Goal: Information Seeking & Learning: Learn about a topic

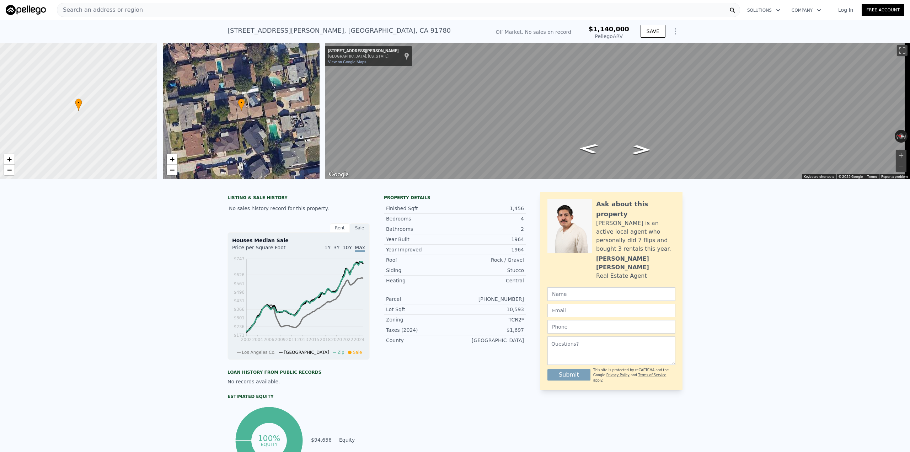
click at [172, 195] on div "LISTING & SALE HISTORY No sales history record for this property. Rent Sale Ren…" at bounding box center [455, 346] width 910 height 321
click at [125, 12] on span "Search an address or region" at bounding box center [100, 10] width 86 height 9
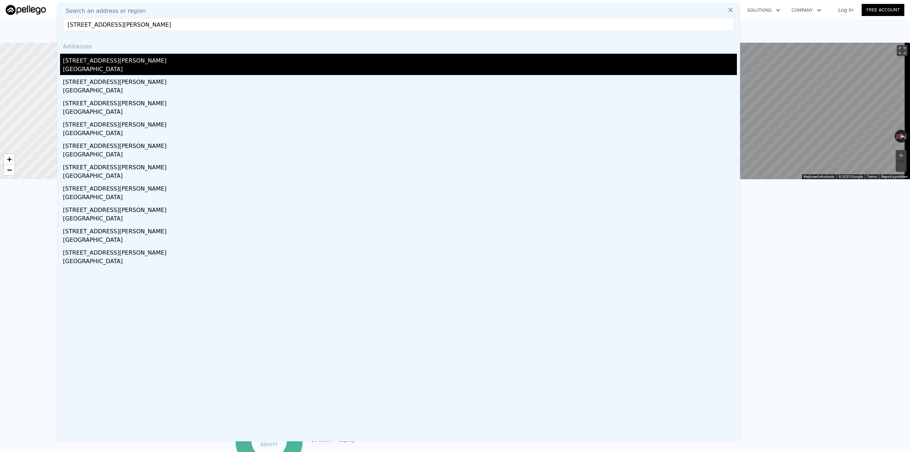
type input "[STREET_ADDRESS][PERSON_NAME]"
click at [117, 68] on div "Temple City, CA 91780" at bounding box center [400, 70] width 674 height 10
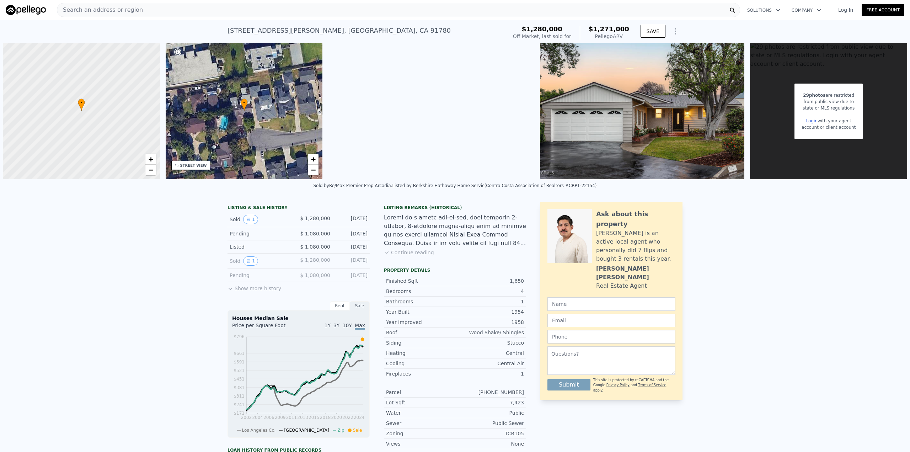
click at [619, 30] on span "$1,271,000" at bounding box center [609, 28] width 41 height 7
click at [127, 13] on span "Search an address or region" at bounding box center [100, 10] width 86 height 9
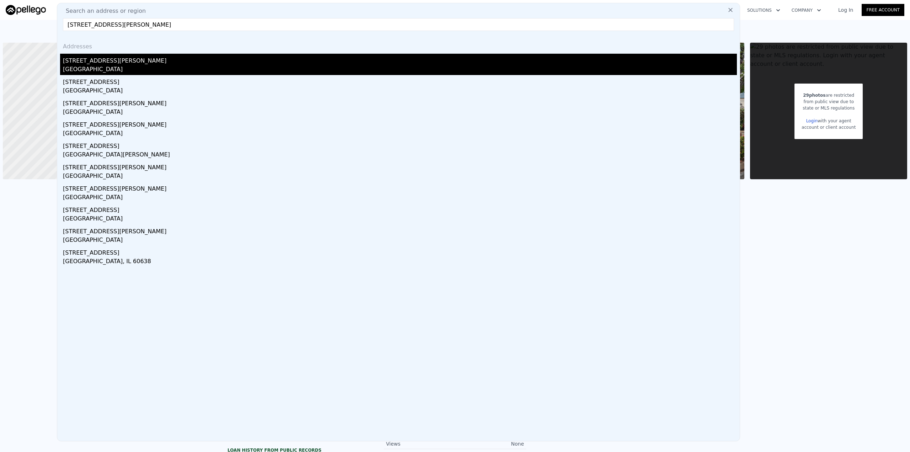
type input "6028 Hart Ave"
click at [97, 66] on div "Los Angeles County, CA 91780" at bounding box center [400, 70] width 674 height 10
click at [97, 66] on div at bounding box center [81, 111] width 188 height 164
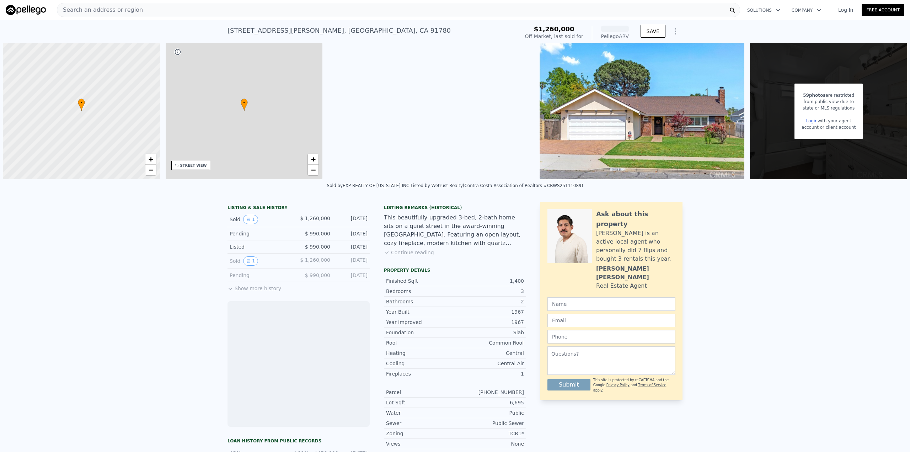
click at [116, 9] on span "Search an address or region" at bounding box center [100, 10] width 86 height 9
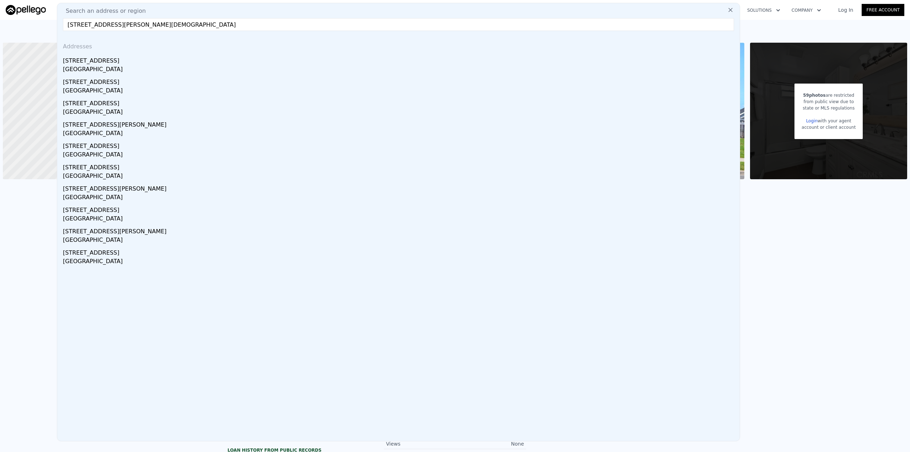
click at [97, 26] on input "6028 Hart Ave temple city" at bounding box center [398, 24] width 671 height 13
type input "6028 Hart temple city"
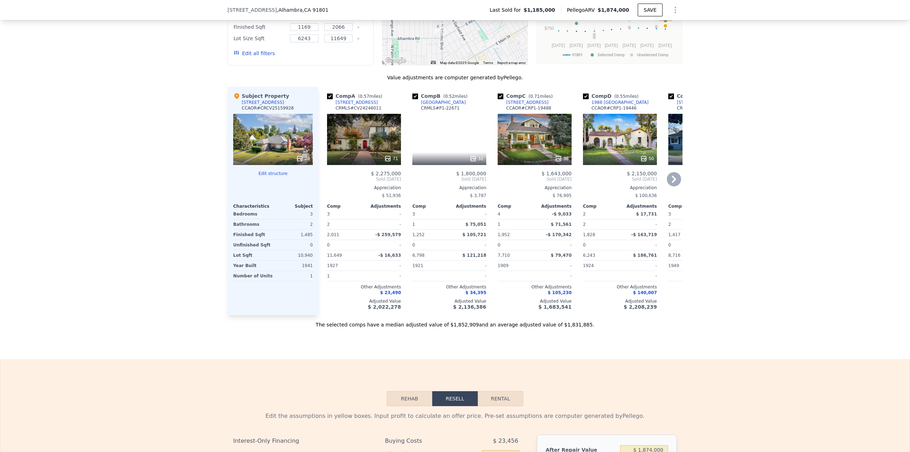
scroll to position [637, 0]
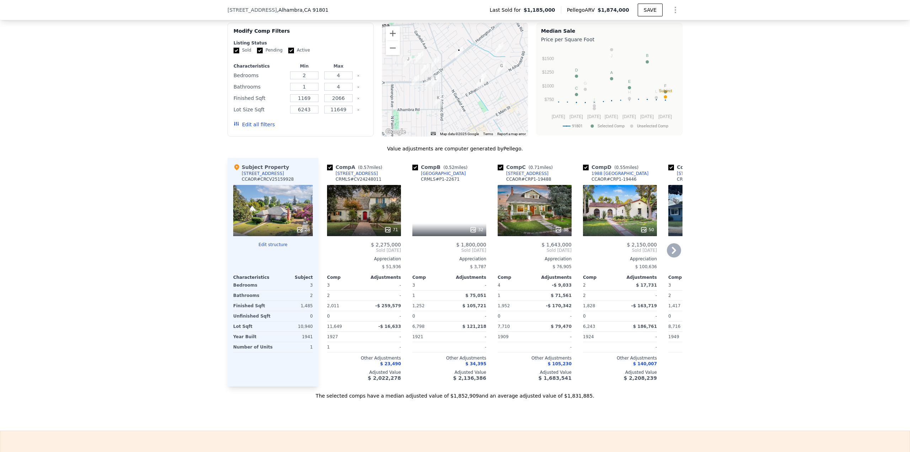
click at [329, 165] on input "checkbox" at bounding box center [330, 168] width 6 height 6
checkbox input "false"
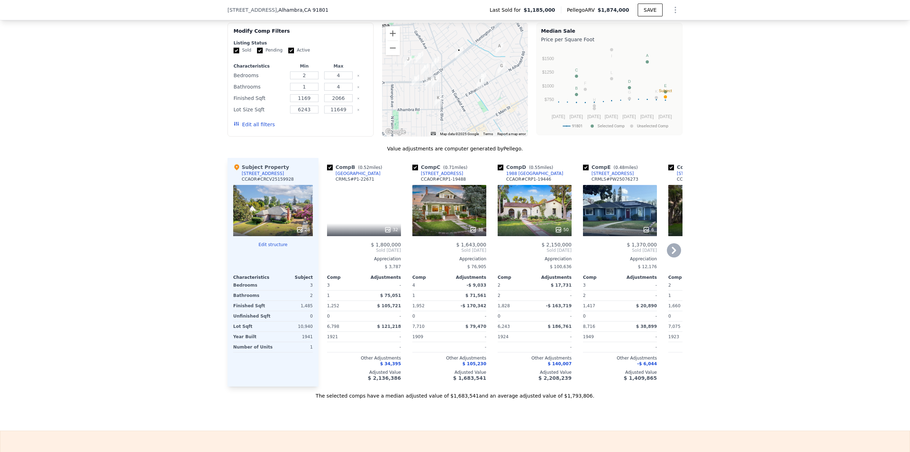
click at [324, 170] on div "Comp B ( 0.52 miles) 1722 Camden Ave CRMLS # P1-22671 32 $ 1,800,000 Sold Jul 2…" at bounding box center [364, 272] width 80 height 229
click at [327, 170] on input "checkbox" at bounding box center [330, 168] width 6 height 6
checkbox input "false"
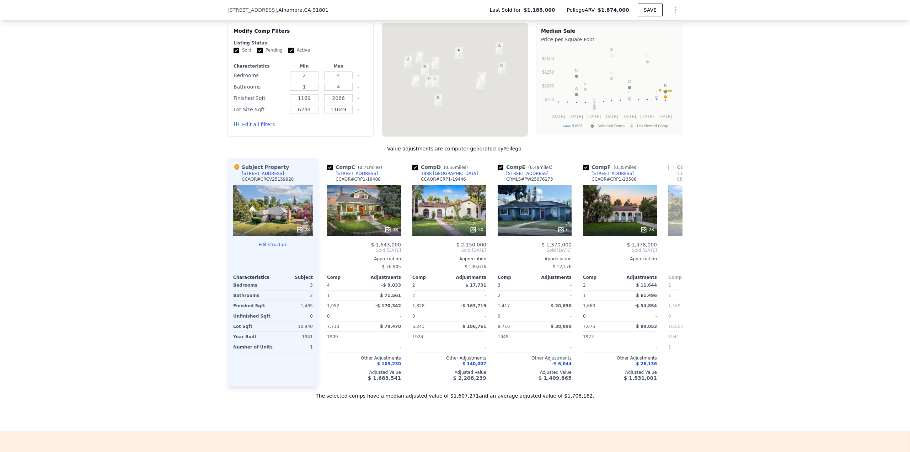
scroll to position [0, 0]
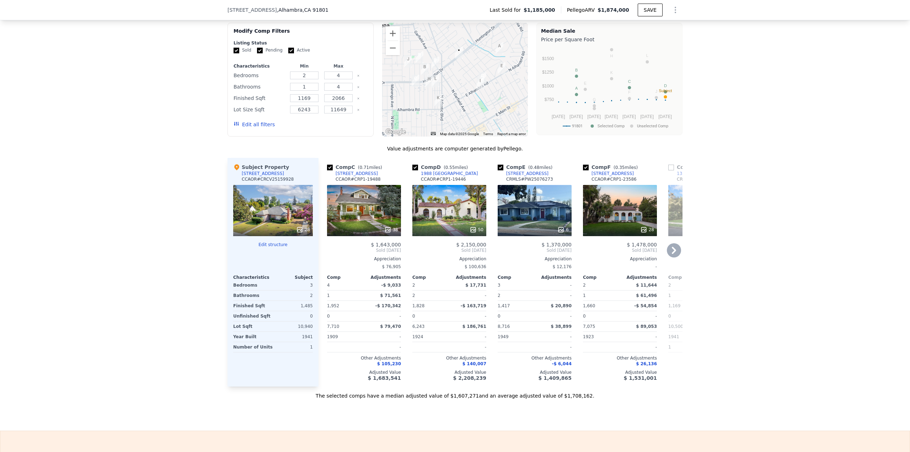
click at [413, 167] on input "checkbox" at bounding box center [415, 168] width 6 height 6
checkbox input "false"
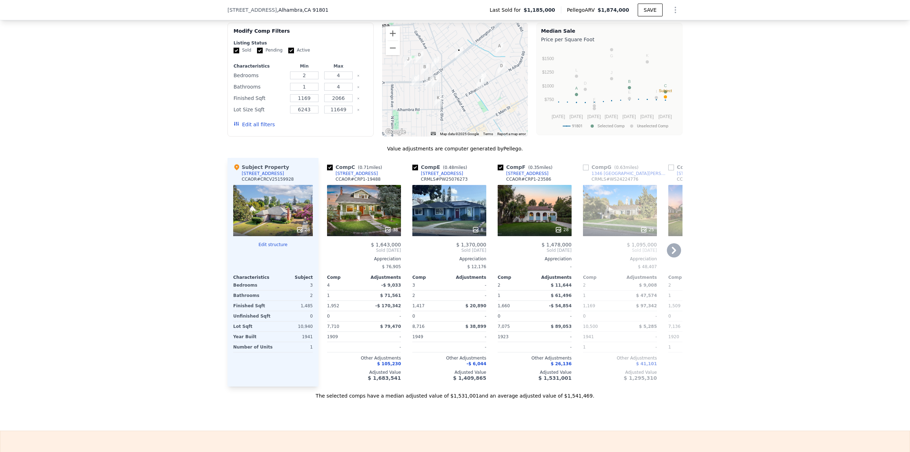
click at [327, 166] on input "checkbox" at bounding box center [330, 168] width 6 height 6
checkbox input "false"
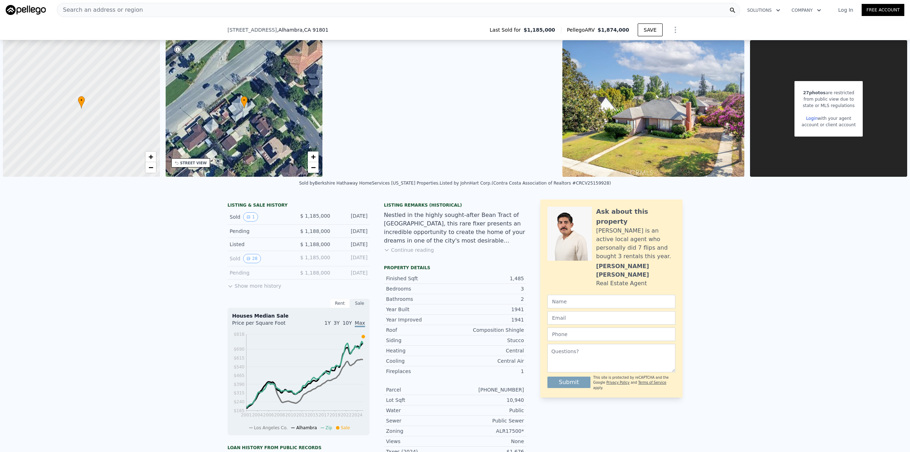
scroll to position [566, 0]
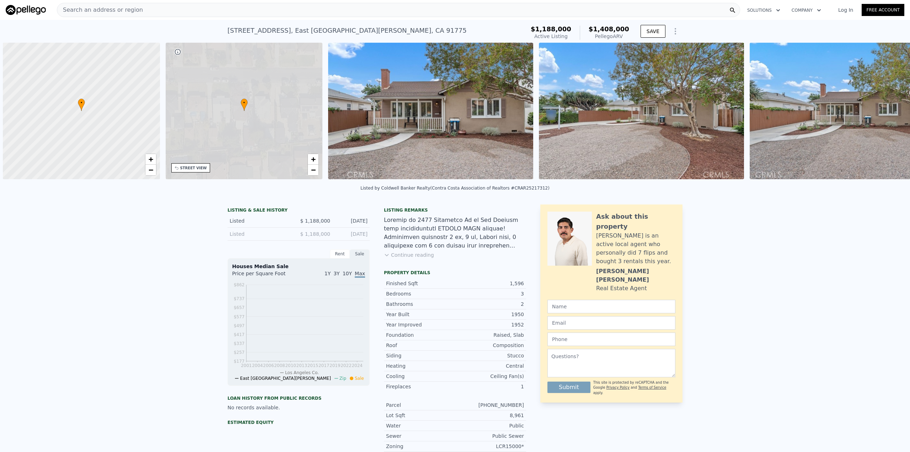
scroll to position [0, 3]
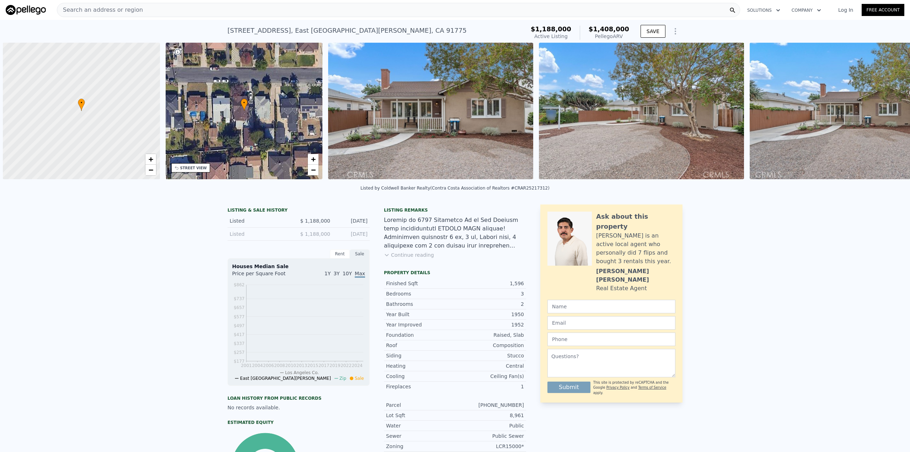
click at [213, 221] on div "LISTING & SALE HISTORY Listed $ 1,188,000 Sep 18, 2025 Listed $ 1,188,000 Sep 1…" at bounding box center [455, 366] width 910 height 334
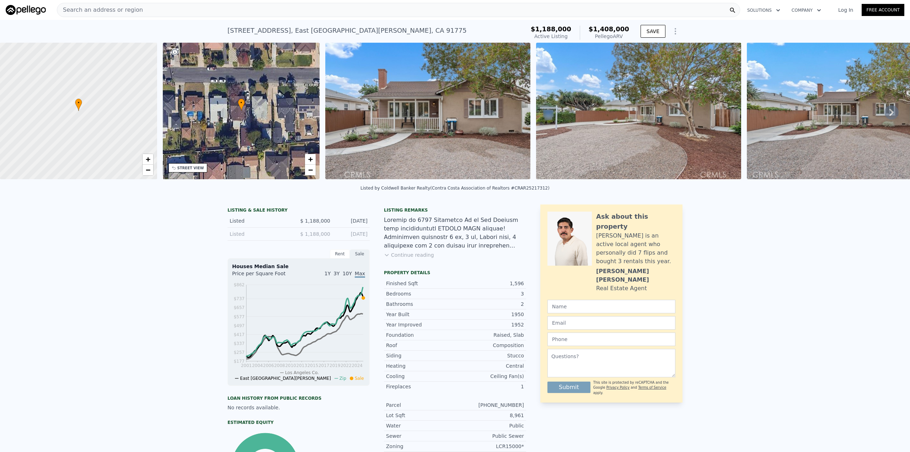
click at [58, 277] on div "LISTING & SALE HISTORY Listed $ 1,188,000 Sep 18, 2025 Listed $ 1,188,000 Sep 1…" at bounding box center [455, 366] width 910 height 334
drag, startPoint x: 98, startPoint y: 302, endPoint x: 97, endPoint y: 306, distance: 3.6
click at [97, 302] on div "LISTING & SALE HISTORY Listed $ 1,188,000 Sep 18, 2025 Listed $ 1,188,000 Sep 1…" at bounding box center [455, 366] width 910 height 334
click at [184, 173] on div "• + −" at bounding box center [241, 111] width 157 height 136
click at [182, 168] on div "STREET VIEW" at bounding box center [190, 167] width 27 height 5
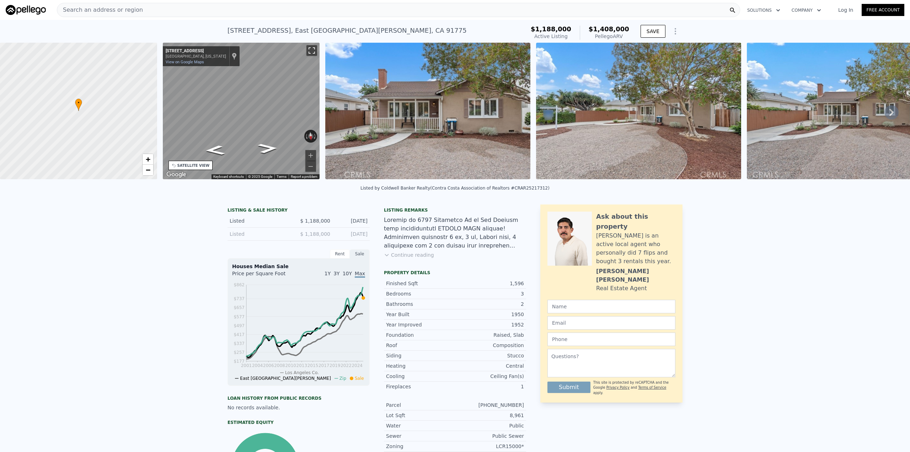
click at [315, 47] on button "Toggle fullscreen view" at bounding box center [311, 50] width 11 height 11
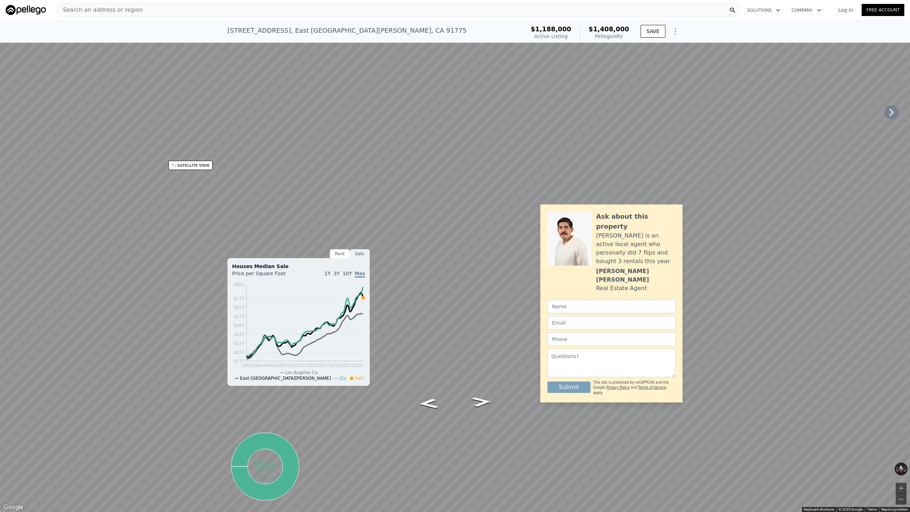
click at [35, 18] on link "View on Google Maps" at bounding box center [22, 19] width 38 height 5
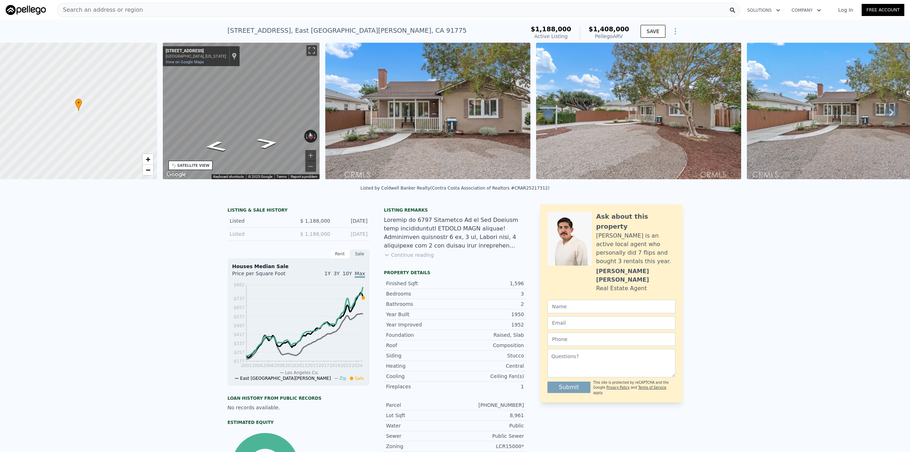
click at [583, 129] on img at bounding box center [638, 111] width 205 height 136
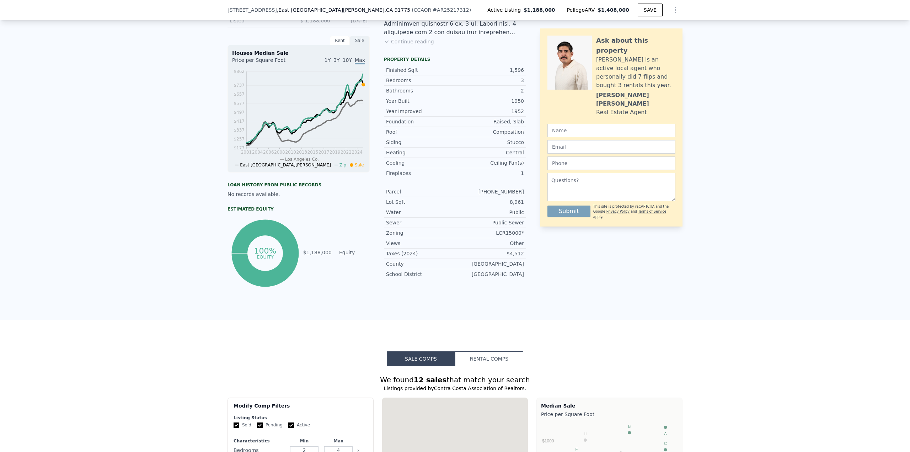
scroll to position [0, 0]
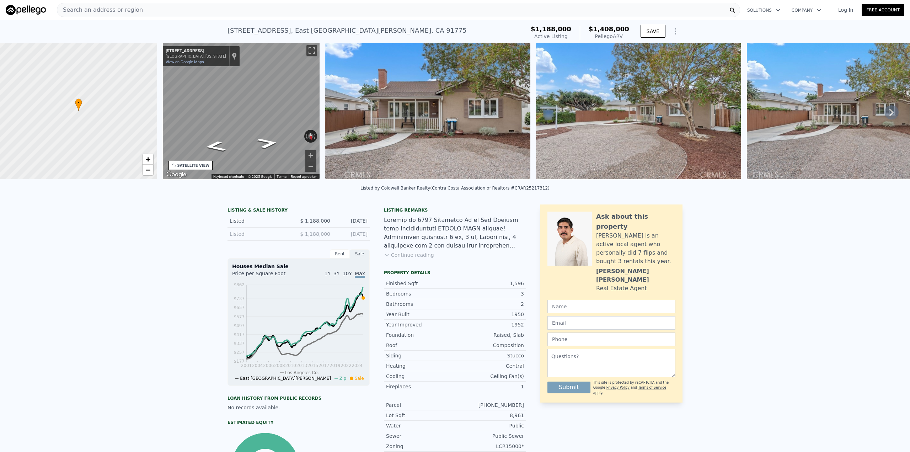
click at [844, 11] on link "Log In" at bounding box center [846, 9] width 32 height 7
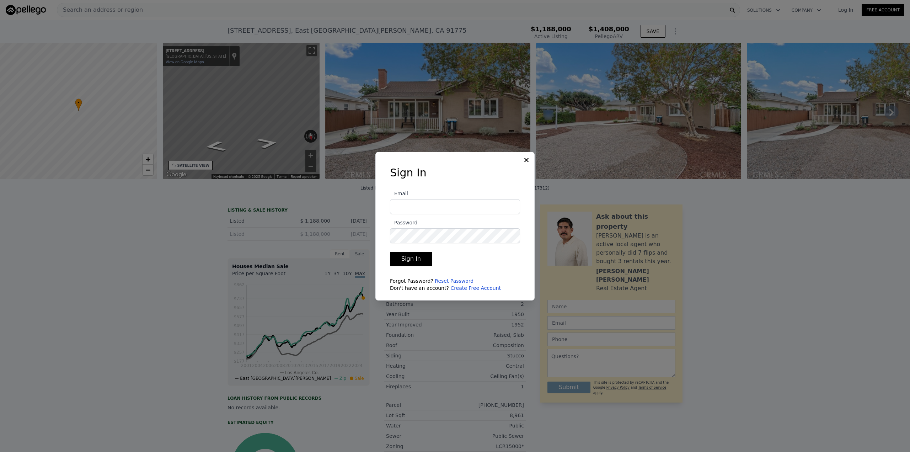
click at [0, 451] on com-1password-button at bounding box center [0, 452] width 0 height 0
type input "westinlian@gmail.com"
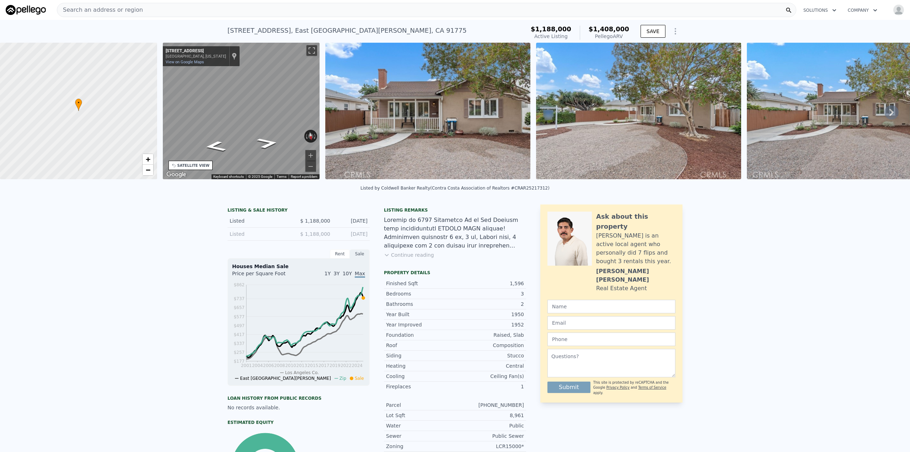
click at [896, 9] on img "button" at bounding box center [898, 9] width 11 height 11
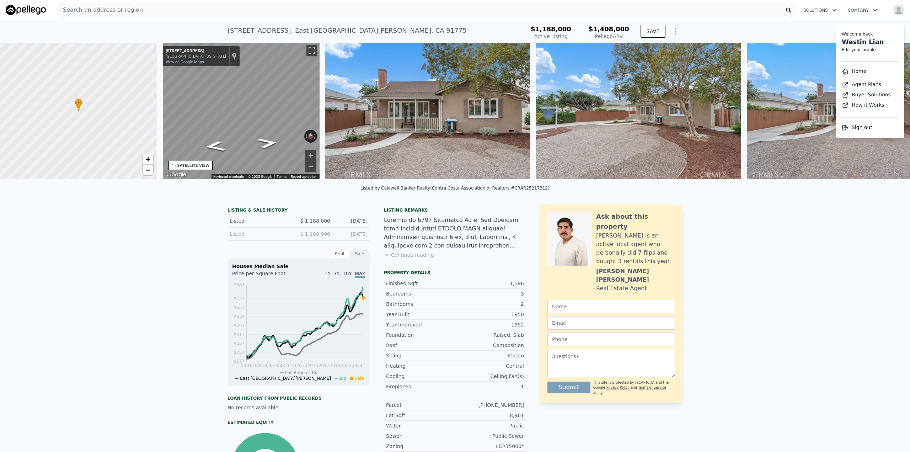
click at [855, 73] on link "Home" at bounding box center [854, 71] width 25 height 6
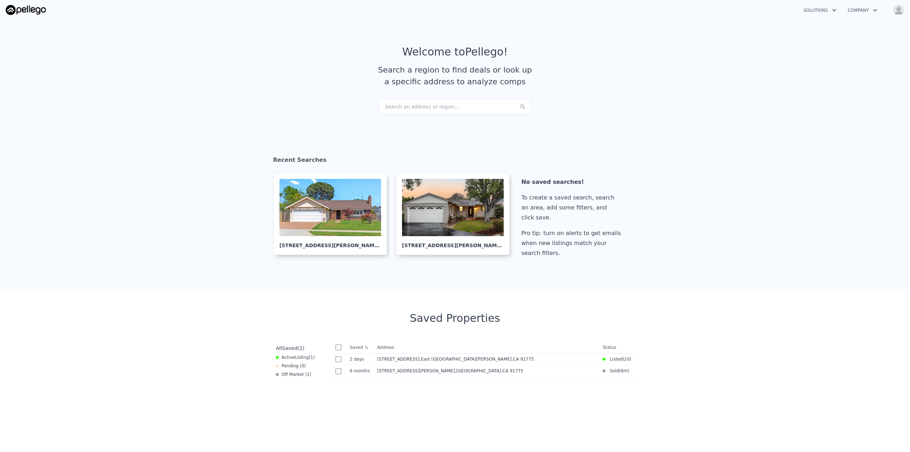
click at [197, 173] on section "Recent Searches 6028 Hart Ave , Los Angeles County , CA 91780 9521 Nadine St , …" at bounding box center [455, 208] width 910 height 162
click at [310, 197] on div at bounding box center [330, 207] width 102 height 57
click at [409, 122] on section "Welcome to Pellego ! Search a region to find deals or look up a specific addres…" at bounding box center [455, 72] width 910 height 110
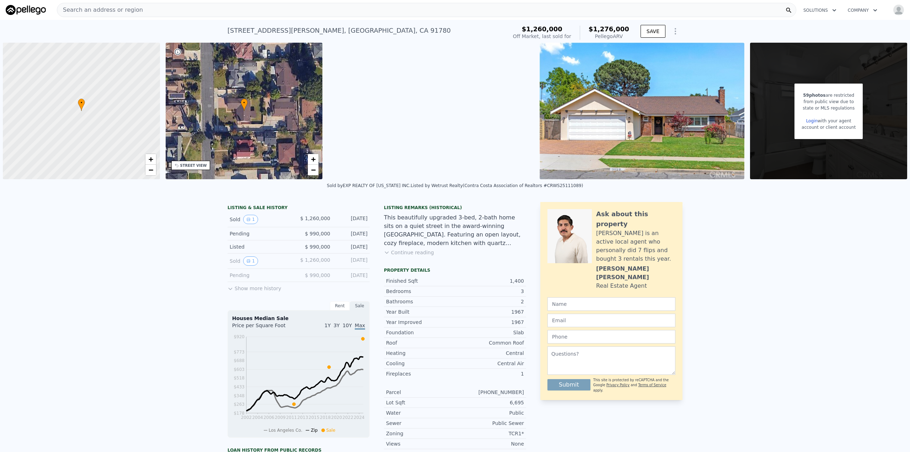
drag, startPoint x: 553, startPoint y: 34, endPoint x: 560, endPoint y: 36, distance: 7.4
click at [553, 34] on div "Off Market, last sold for" at bounding box center [542, 36] width 58 height 7
click at [671, 30] on icon "Show Options" at bounding box center [675, 31] width 9 height 9
click at [675, 29] on icon "Show Options" at bounding box center [675, 31] width 1 height 6
click at [674, 30] on icon "Show Options" at bounding box center [675, 31] width 9 height 9
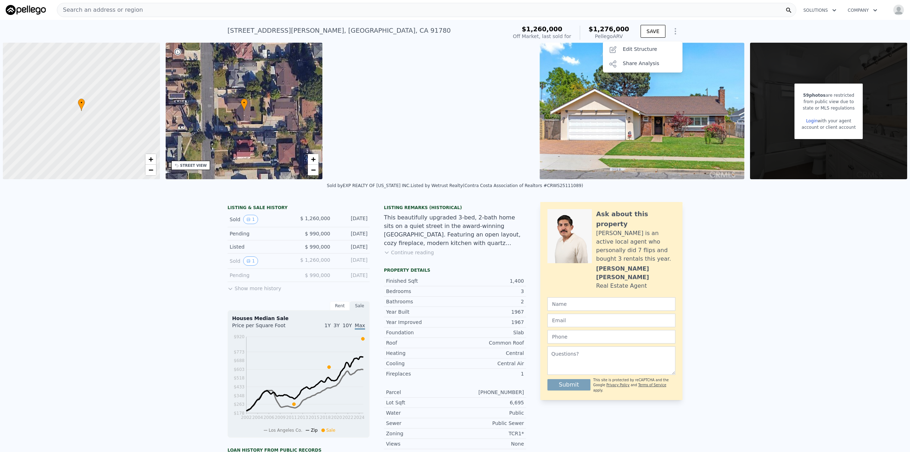
click at [710, 34] on div "6028 Hart Ave , Los Angeles County , CA 91780 Sold Jul 2025 for $1.260m (~ARV $…" at bounding box center [455, 31] width 910 height 23
drag, startPoint x: 170, startPoint y: 204, endPoint x: 150, endPoint y: 199, distance: 20.2
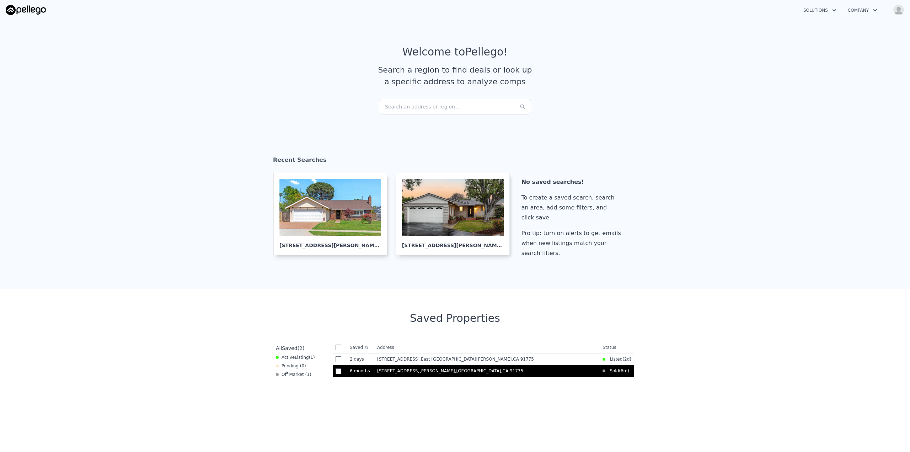
click at [455, 372] on span ", [GEOGRAPHIC_DATA]" at bounding box center [490, 370] width 71 height 5
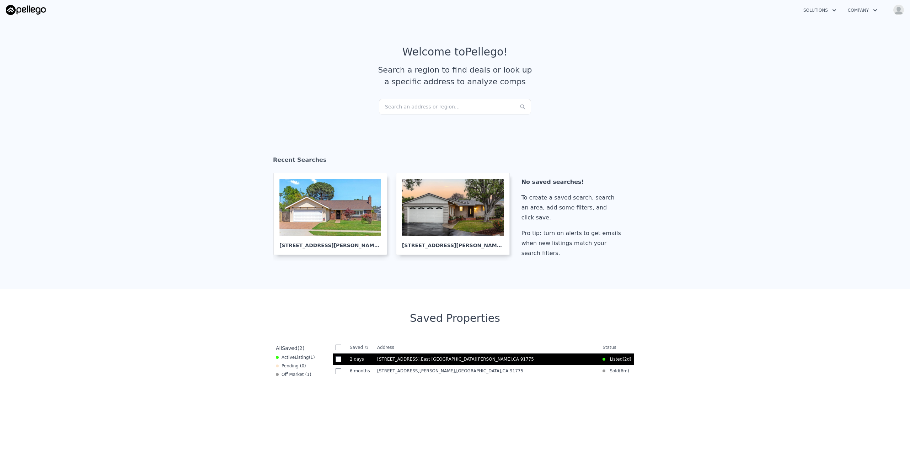
click at [402, 361] on span "[STREET_ADDRESS]" at bounding box center [398, 358] width 42 height 5
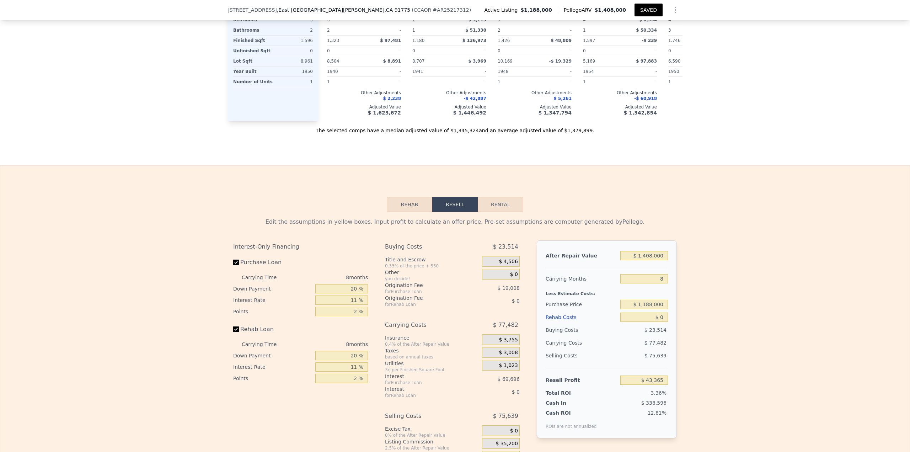
scroll to position [566, 0]
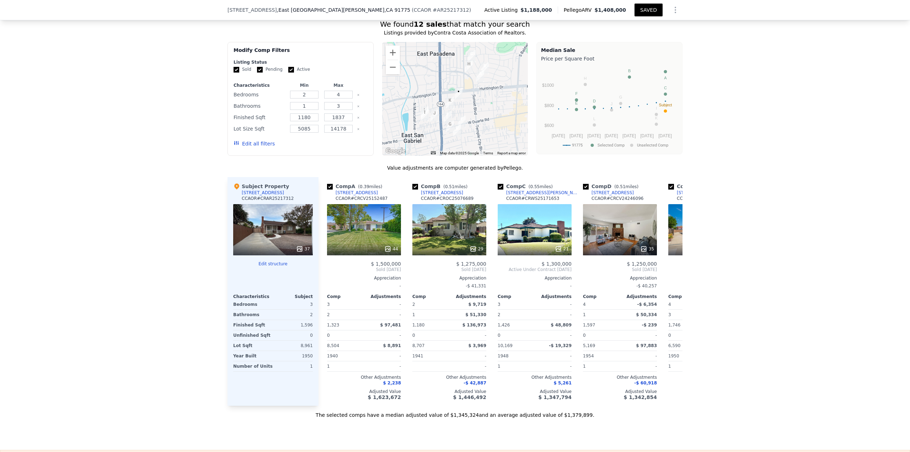
click at [129, 260] on div "We found 12 sales that match your search Listings provided by Contra Costa Asso…" at bounding box center [455, 215] width 910 height 408
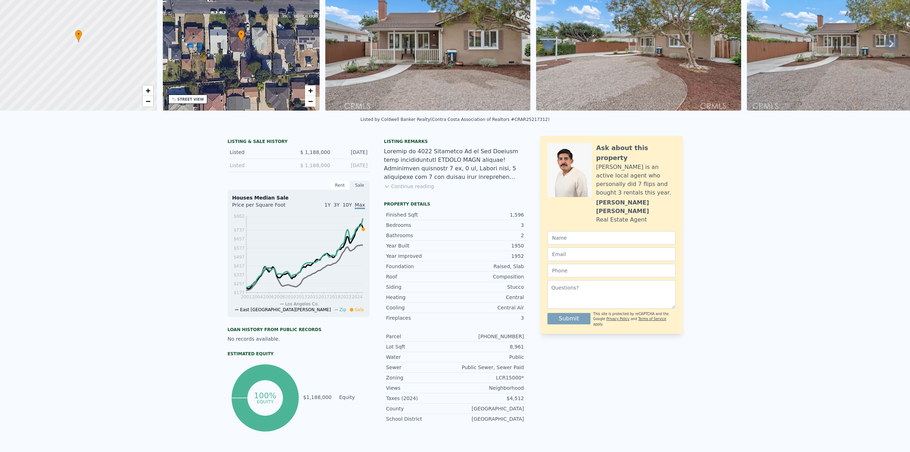
scroll to position [0, 0]
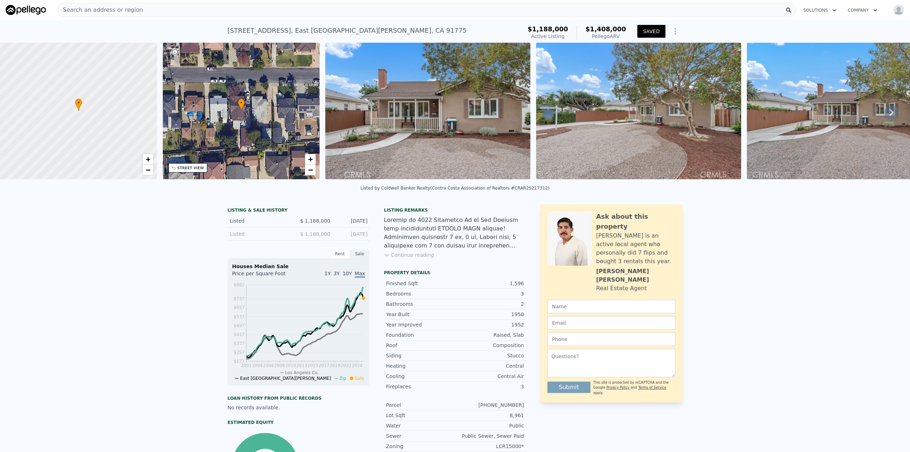
click at [133, 256] on div "LISTING & SALE HISTORY Listed $ 1,188,000 [DATE] Listed $ 1,188,000 [DATE] Rent…" at bounding box center [455, 366] width 910 height 334
click at [159, 214] on div "LISTING & SALE HISTORY Listed $ 1,188,000 [DATE] Listed $ 1,188,000 [DATE] Rent…" at bounding box center [455, 366] width 910 height 334
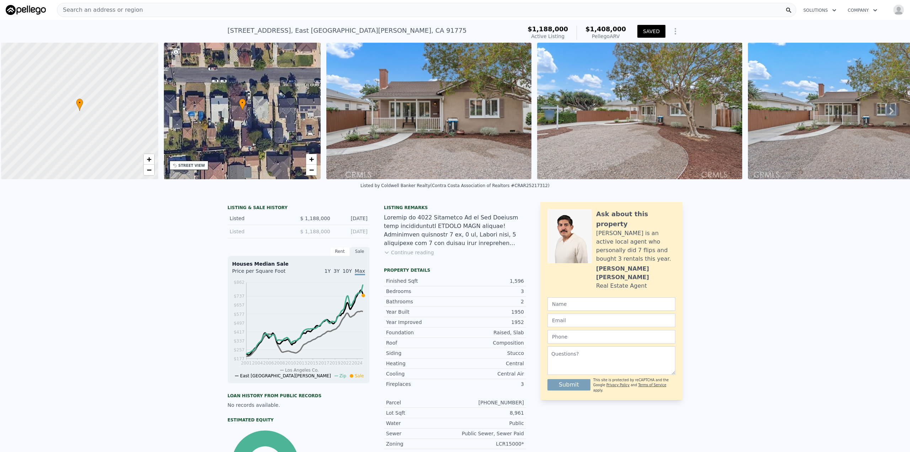
scroll to position [0, 3]
click at [422, 134] on img at bounding box center [427, 111] width 205 height 136
